Goal: Navigation & Orientation: Find specific page/section

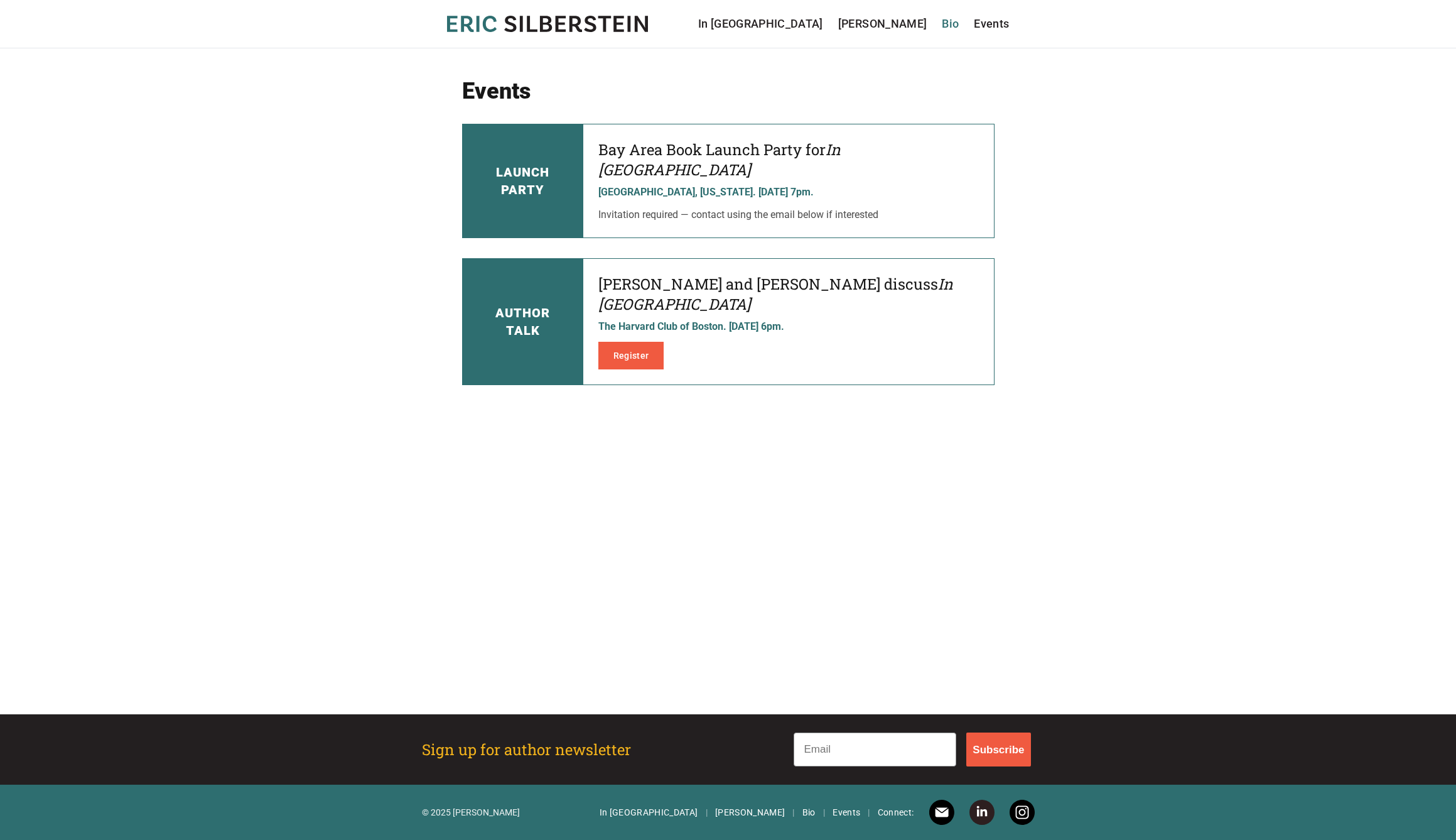
click at [950, 21] on link "Bio" at bounding box center [951, 24] width 17 height 17
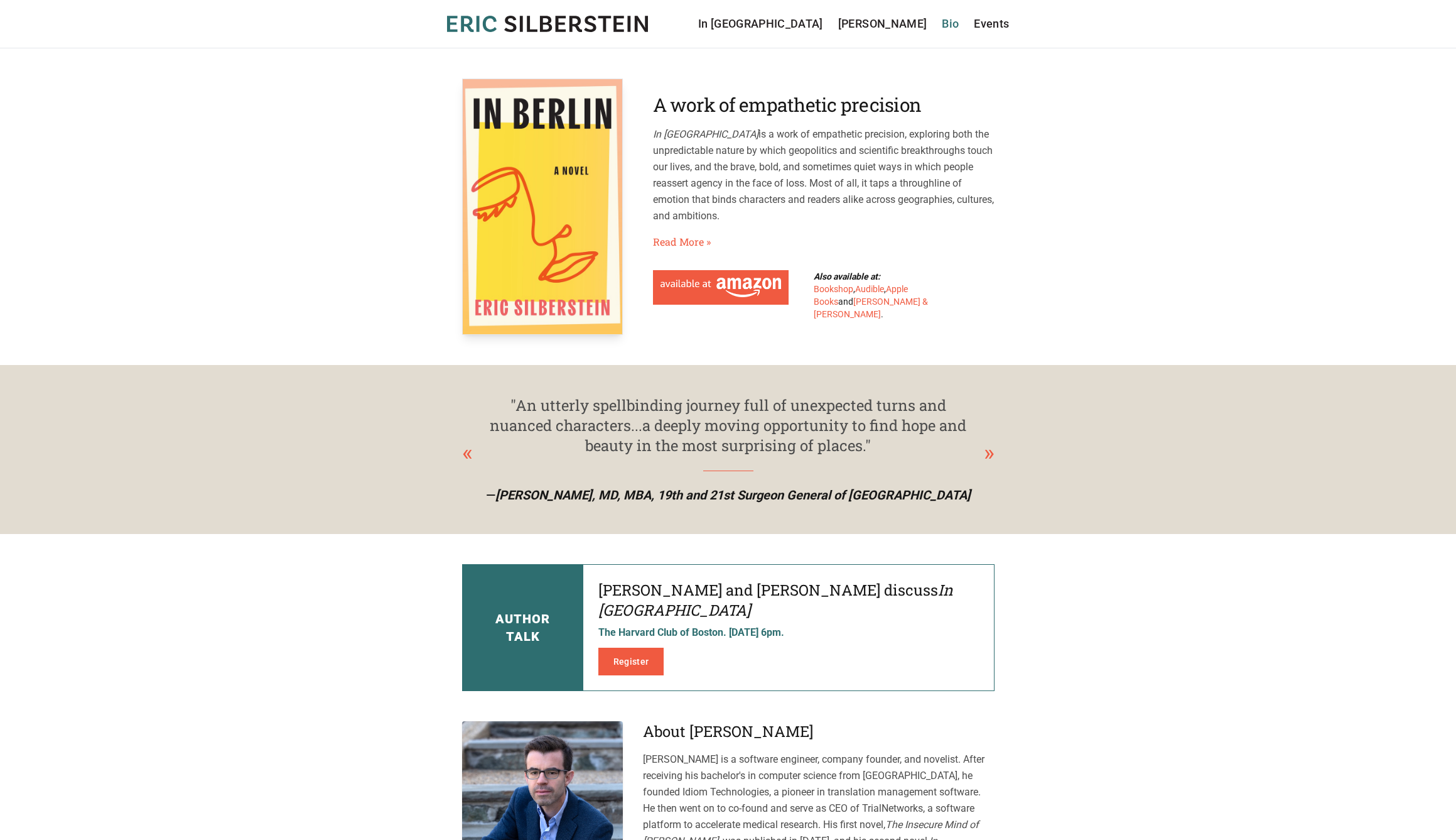
click at [944, 20] on link "Bio" at bounding box center [951, 24] width 17 height 17
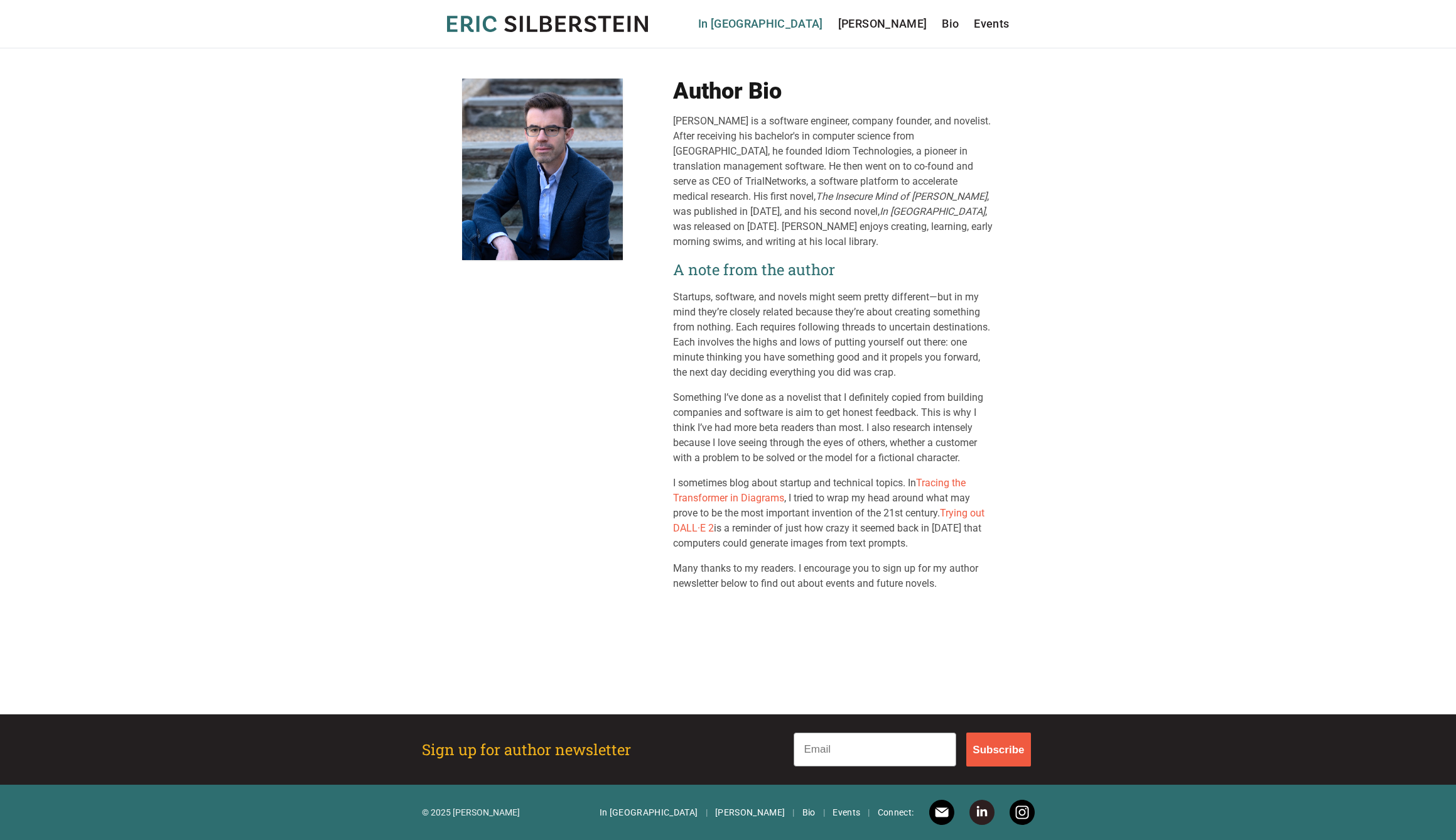
click at [823, 24] on link "In [GEOGRAPHIC_DATA]" at bounding box center [761, 24] width 125 height 17
